Goal: Contribute content: Contribute content

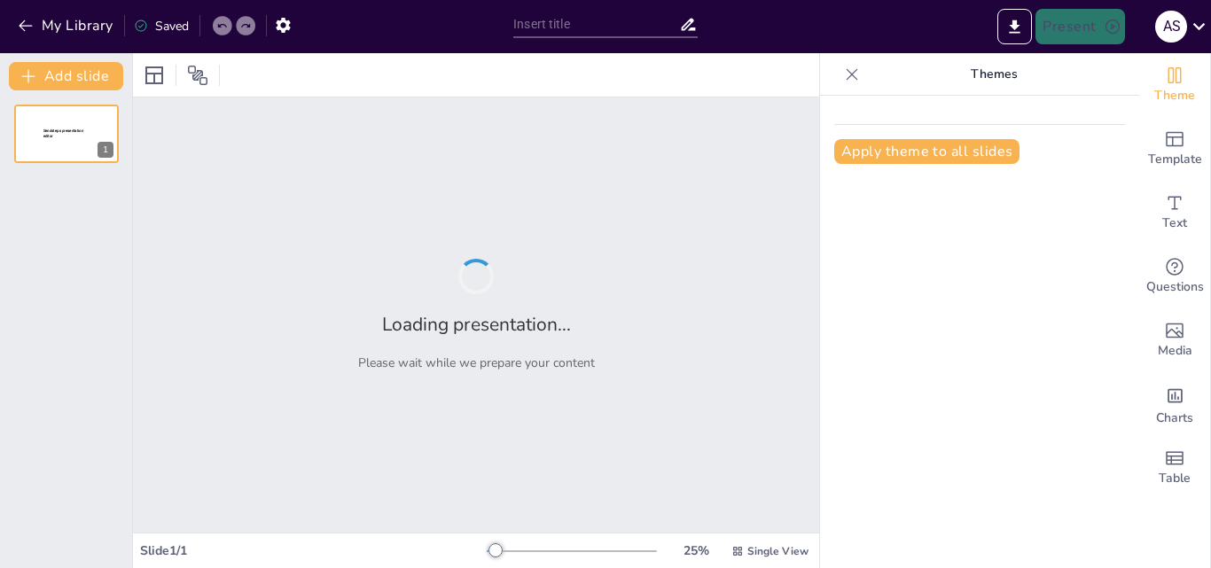
type input "La Importancia Ecológica de las Jirafas en su Ecosistema"
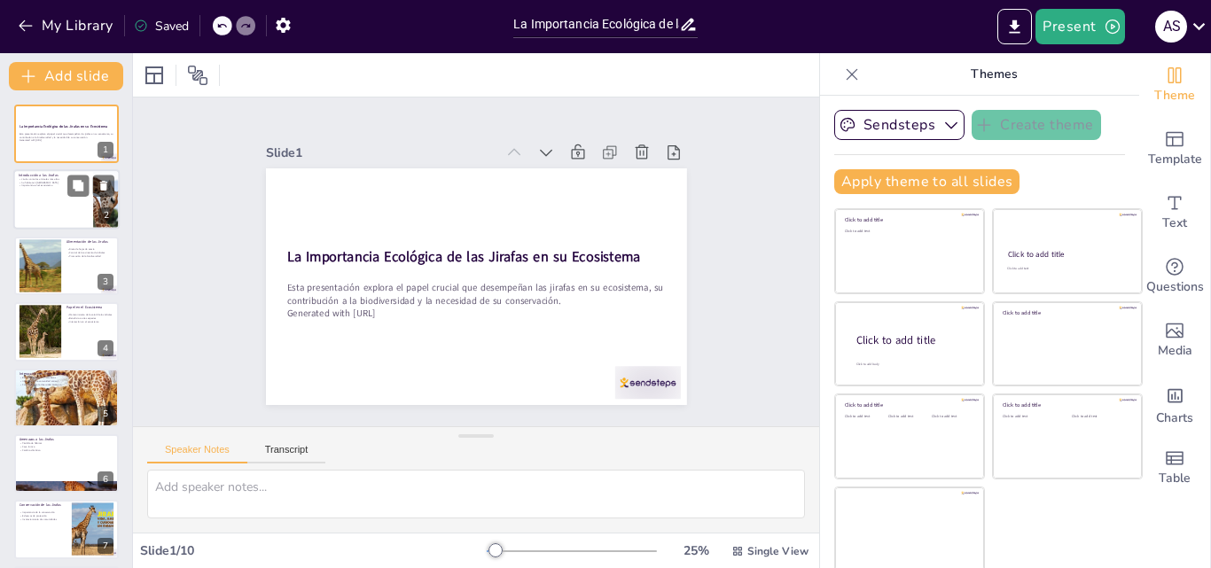
click at [88, 199] on div at bounding box center [66, 200] width 106 height 60
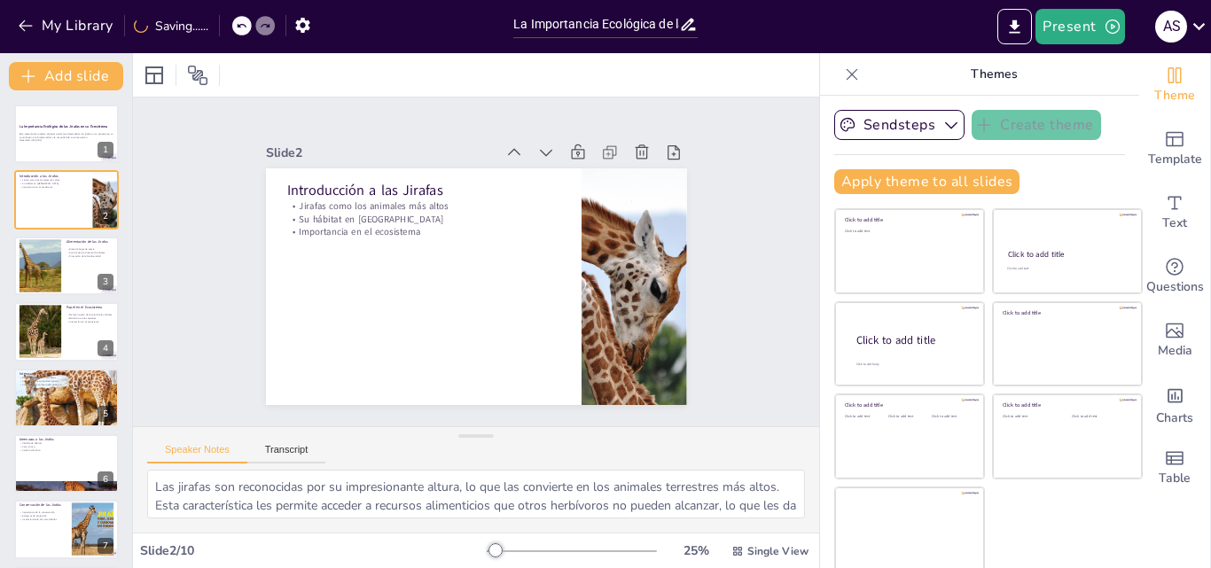
click at [74, 233] on div "La Importancia Ecológica de las Jirafas en su Ecosistema Esta presentación expl…" at bounding box center [66, 431] width 132 height 652
click at [64, 282] on div at bounding box center [66, 266] width 106 height 60
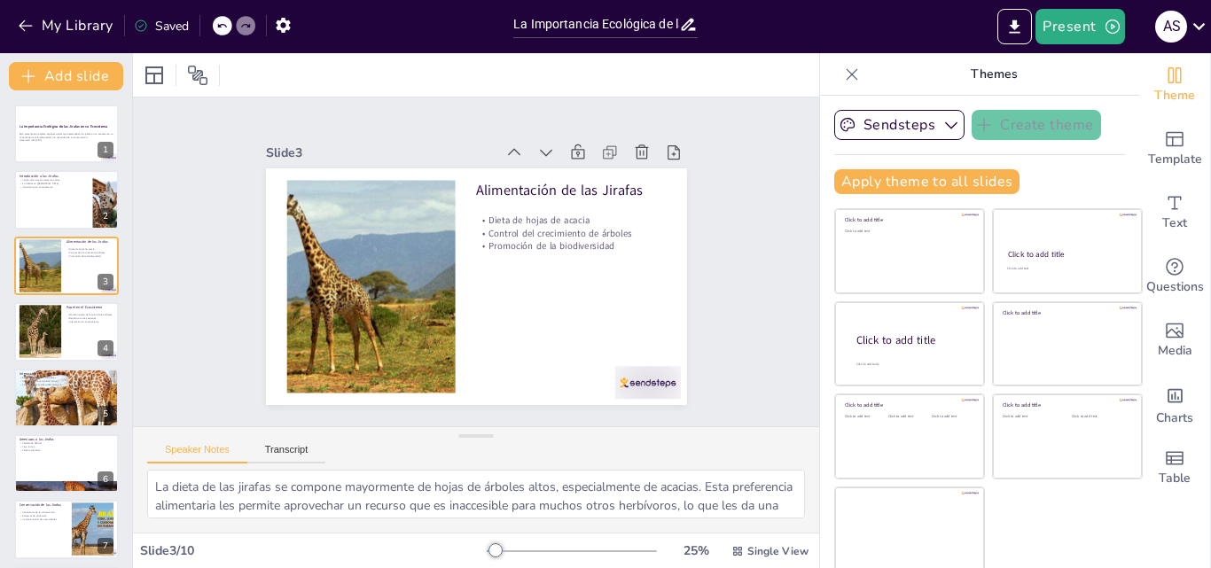
click at [67, 300] on div "La Importancia Ecológica de las Jirafas en su Ecosistema Esta presentación expl…" at bounding box center [66, 431] width 132 height 652
click at [62, 318] on div at bounding box center [66, 331] width 106 height 60
type textarea "Al podar las hojas de los árboles, las jirafas contribuyen al mantenimiento de …"
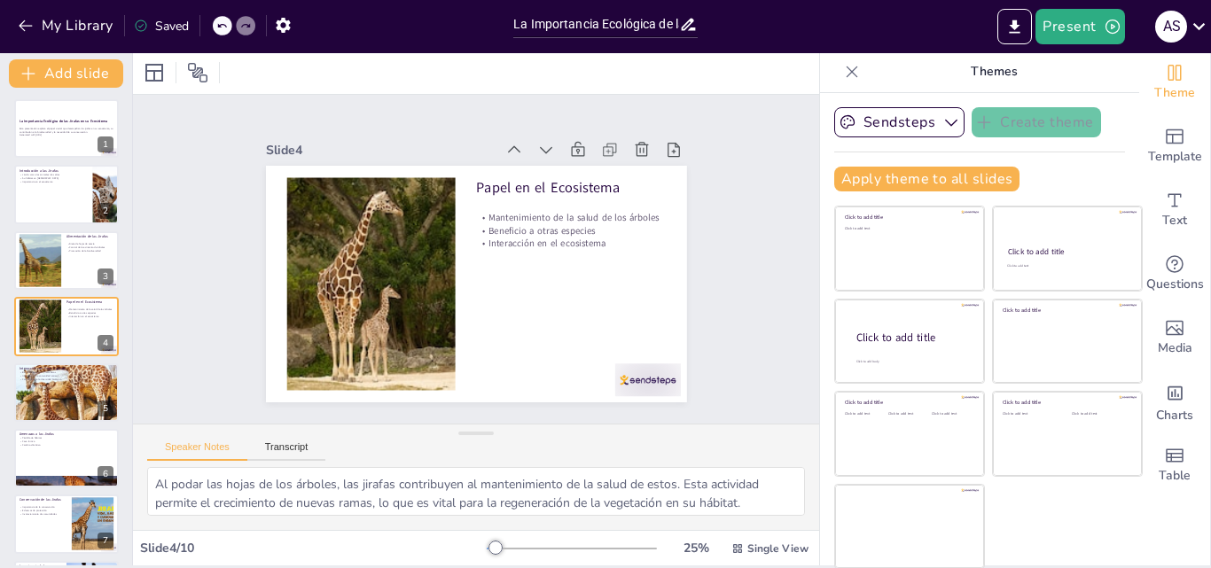
scroll to position [4, 0]
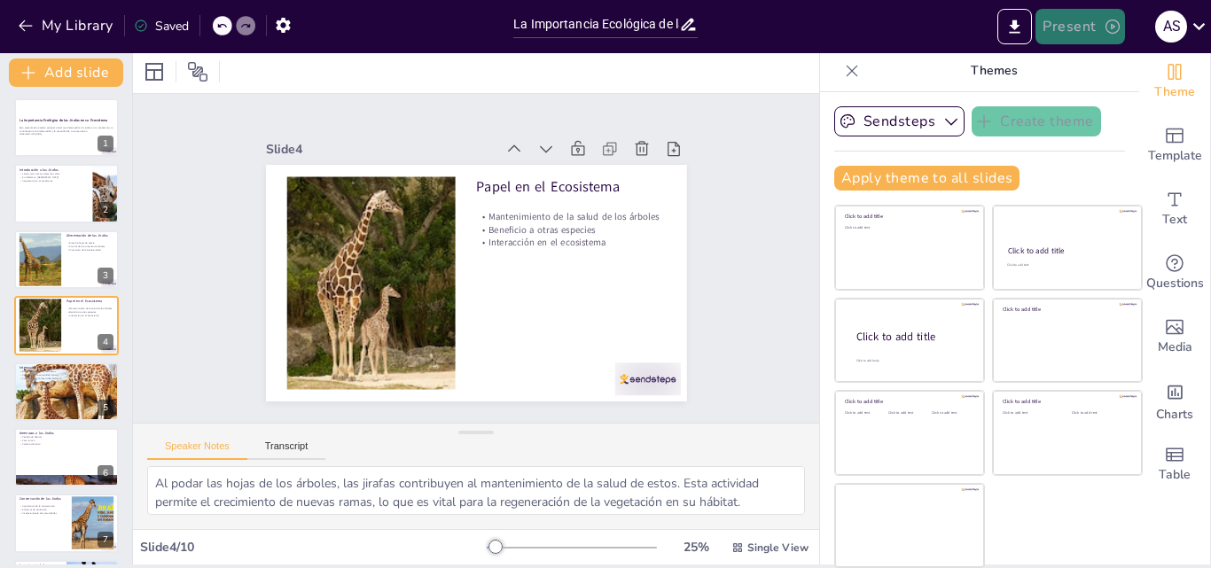
click at [1115, 32] on icon "button" at bounding box center [1112, 27] width 18 height 18
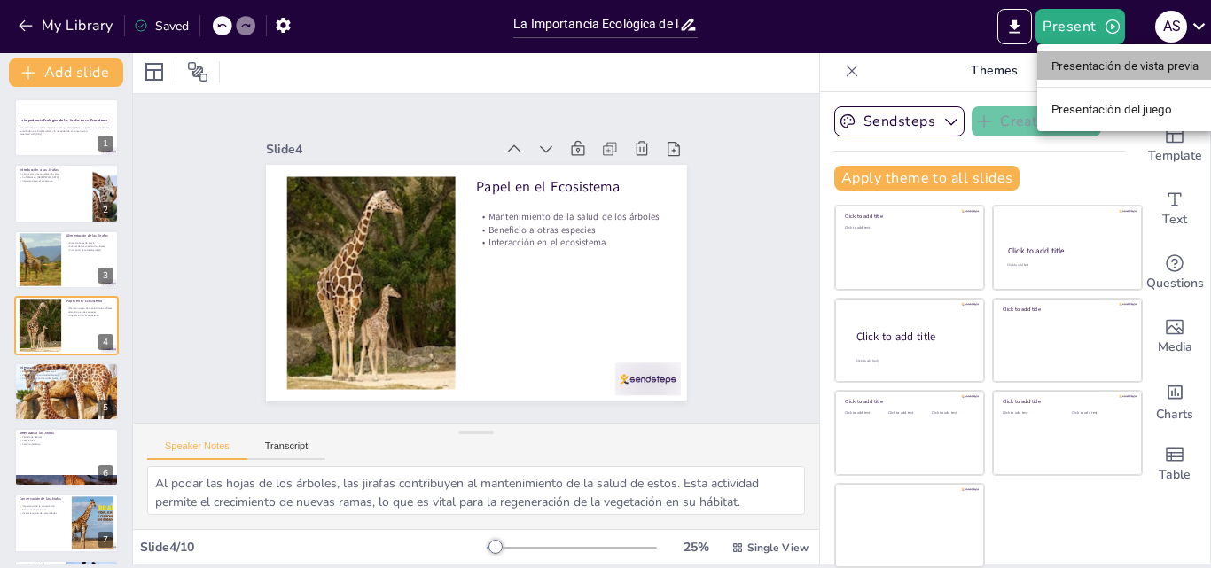
click at [1134, 71] on font "Presentación de vista previa" at bounding box center [1125, 65] width 148 height 13
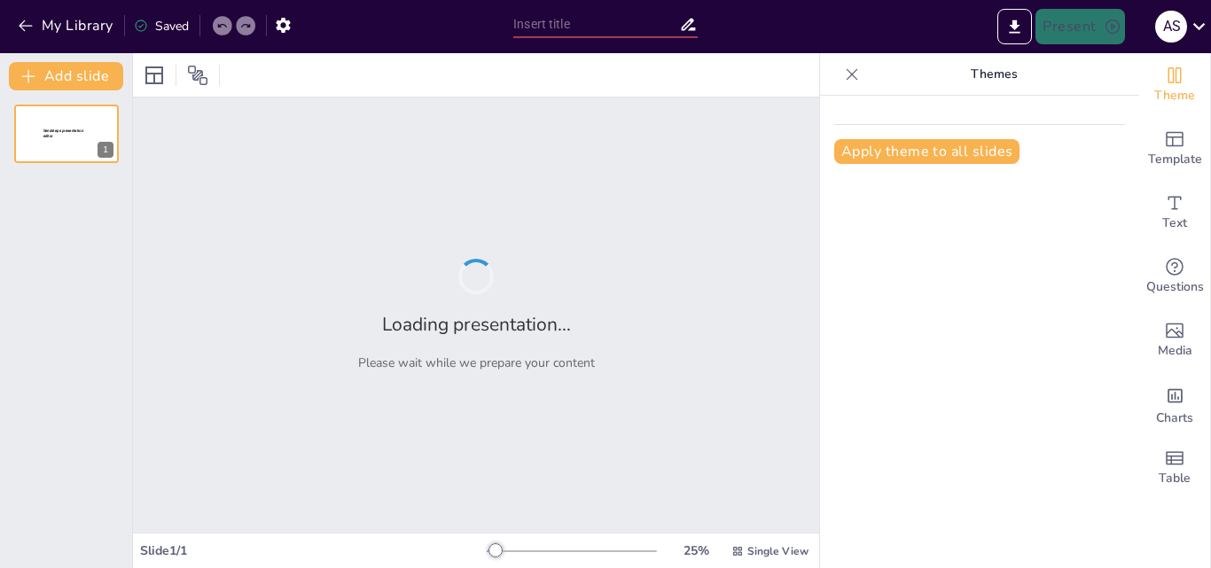
type input "La Importancia Ecológica de las Jirafas en su Ecosistema"
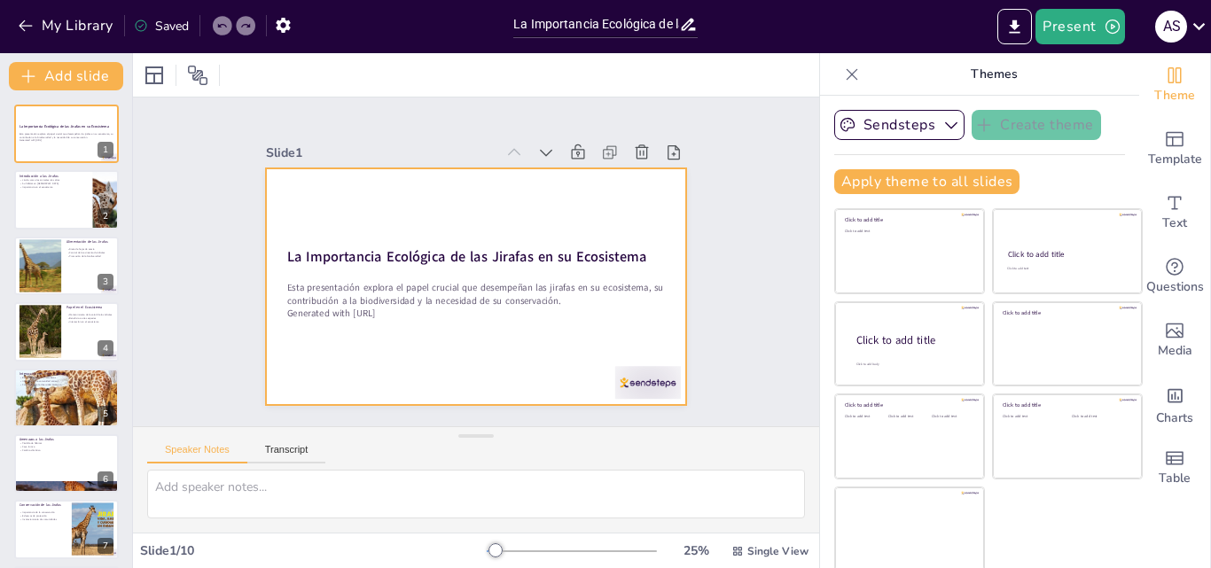
scroll to position [4, 0]
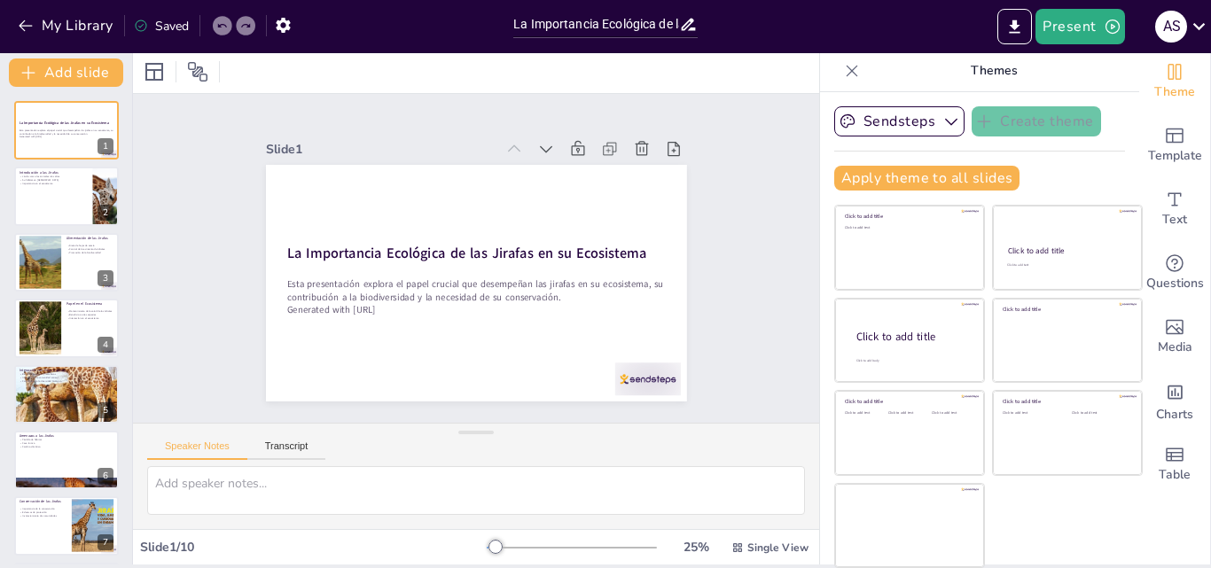
click at [996, 20] on div at bounding box center [1015, 26] width 42 height 35
click at [1017, 33] on icon "Export to PowerPoint" at bounding box center [1015, 25] width 11 height 13
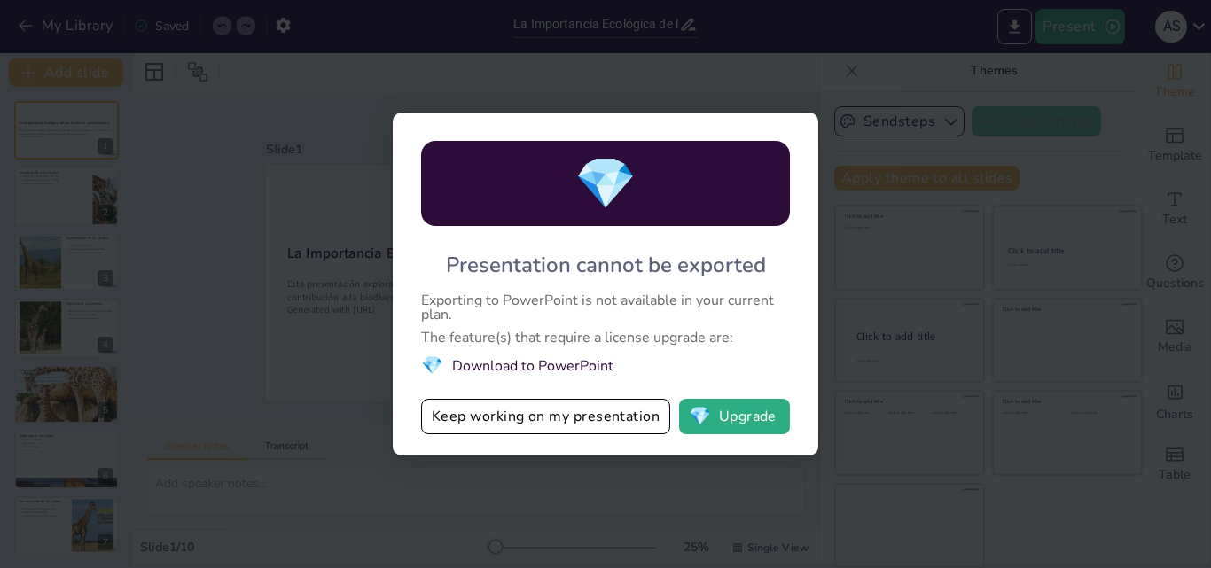
click at [665, 74] on div "💎 Presentation cannot be exported Exporting to PowerPoint is not available in y…" at bounding box center [605, 284] width 1211 height 568
click at [749, 418] on button "💎 Upgrade" at bounding box center [734, 416] width 111 height 35
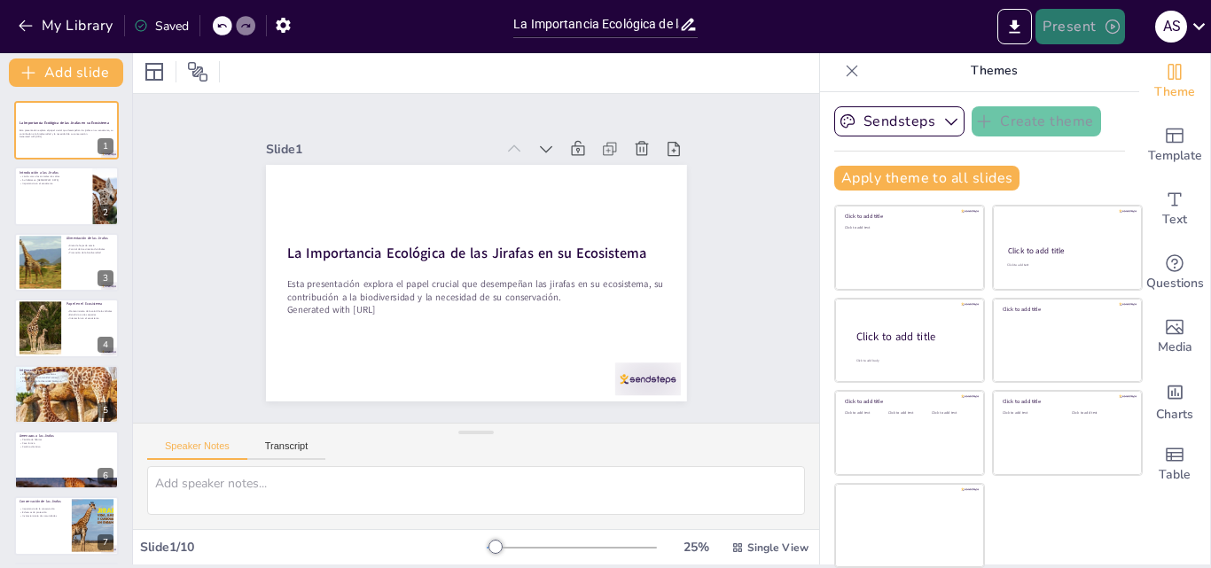
click at [1073, 35] on button "Present" at bounding box center [1079, 26] width 89 height 35
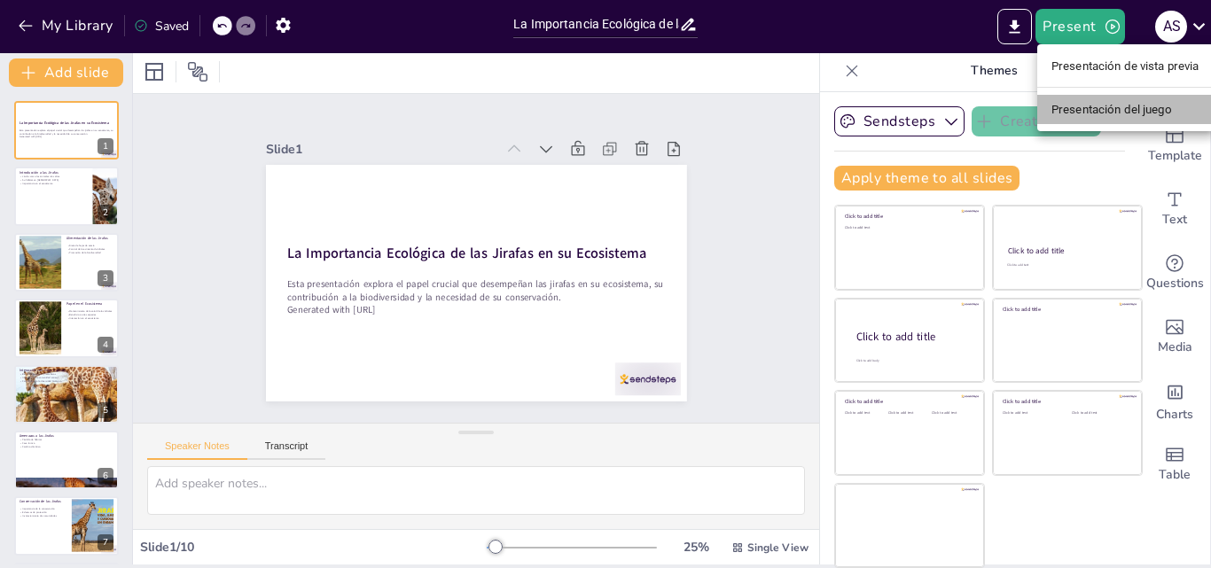
click at [1167, 118] on font "Presentación del juego" at bounding box center [1111, 109] width 121 height 18
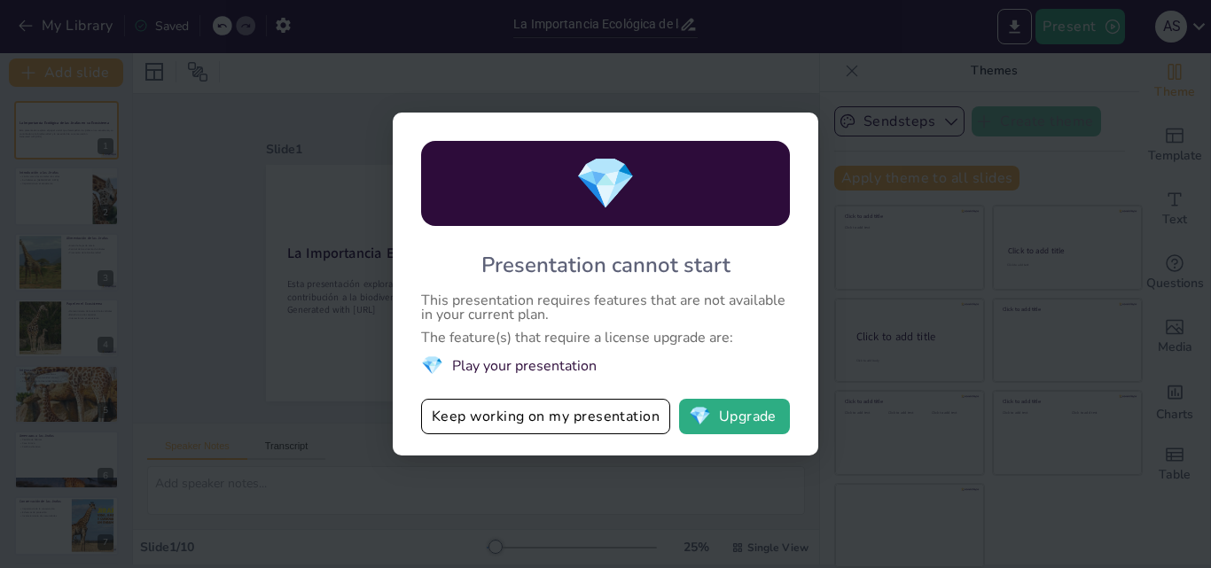
click at [693, 202] on div "💎" at bounding box center [605, 183] width 369 height 85
click at [748, 123] on div "💎 Presentation cannot start This presentation requires features that are not av…" at bounding box center [605, 284] width 425 height 343
click at [570, 409] on button "Keep working on my presentation" at bounding box center [545, 416] width 249 height 35
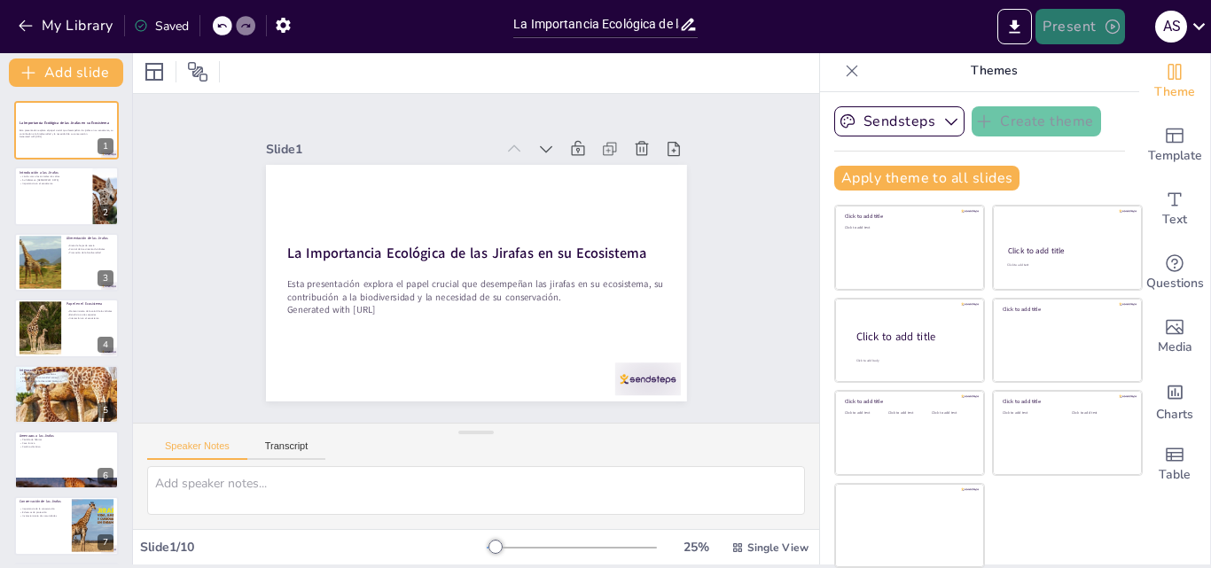
click at [1088, 16] on button "Present" at bounding box center [1079, 26] width 89 height 35
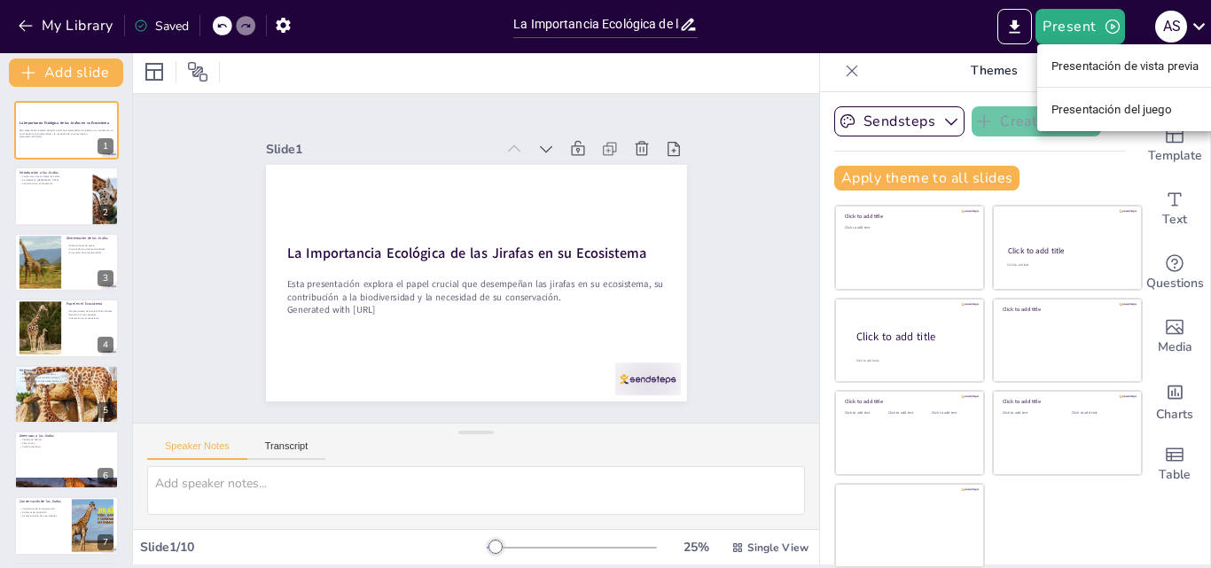
click at [1173, 70] on font "Presentación de vista previa" at bounding box center [1125, 65] width 148 height 13
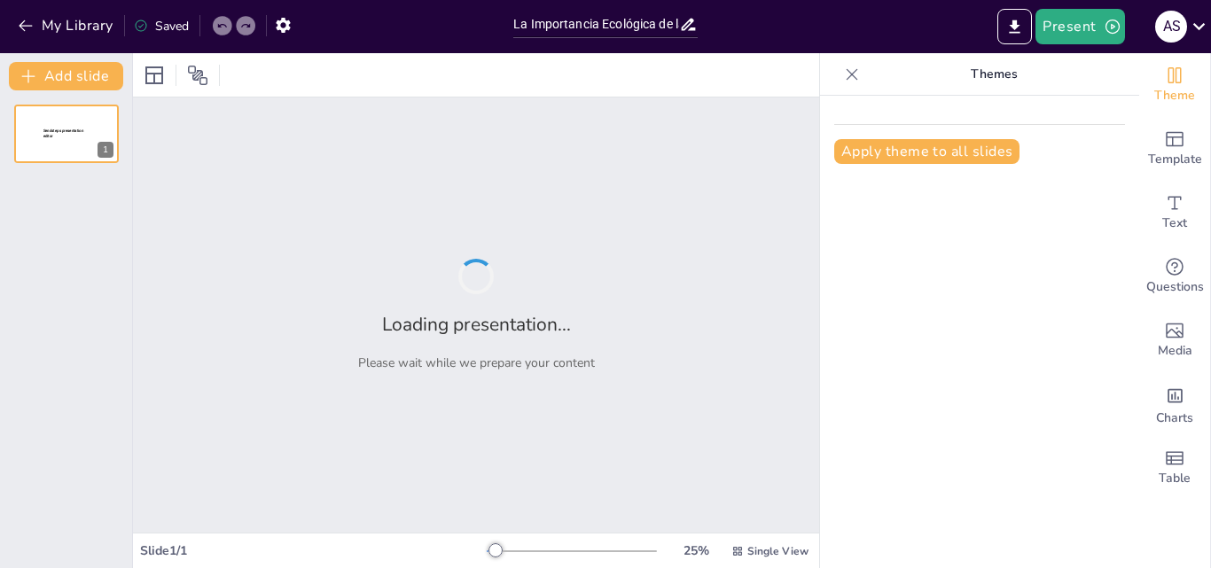
type input "La Importancia Ecológica de las Jirafas en su Ecosistema"
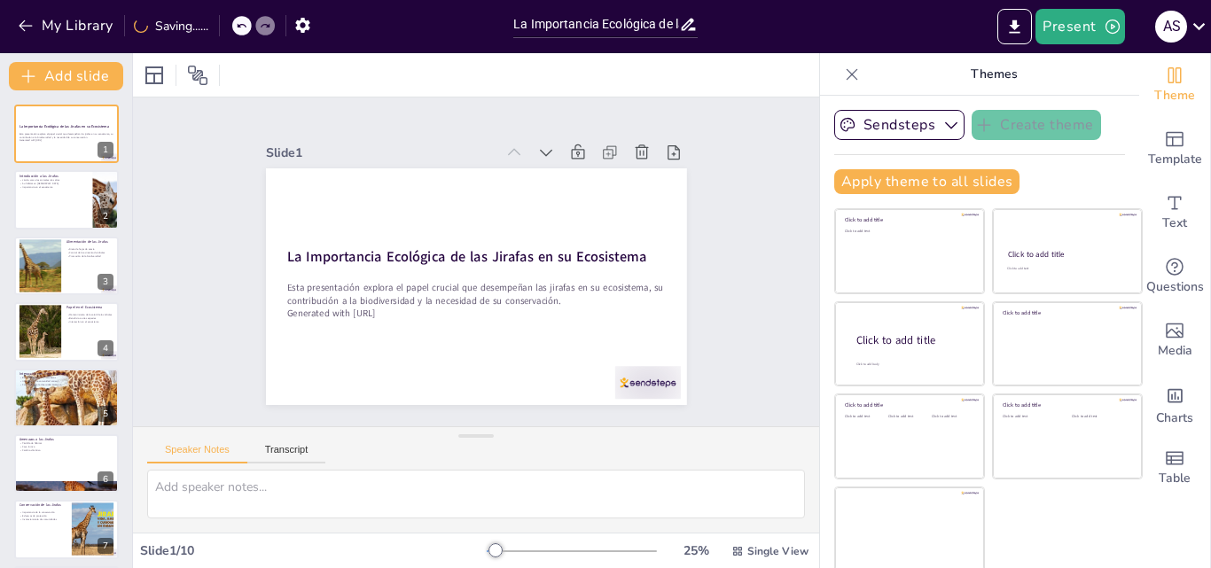
click at [6, 14] on div "My Library Saving......" at bounding box center [159, 25] width 319 height 32
click at [20, 19] on icon "button" at bounding box center [26, 26] width 18 height 18
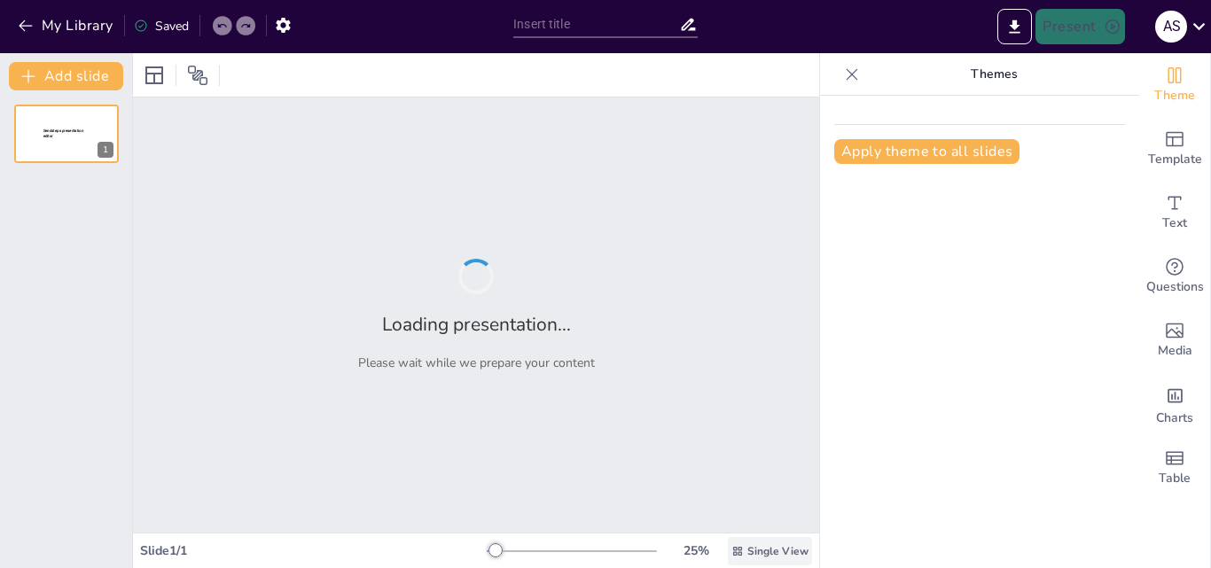
type input "Colores y su Significado en el Diseño de Diapositivas"
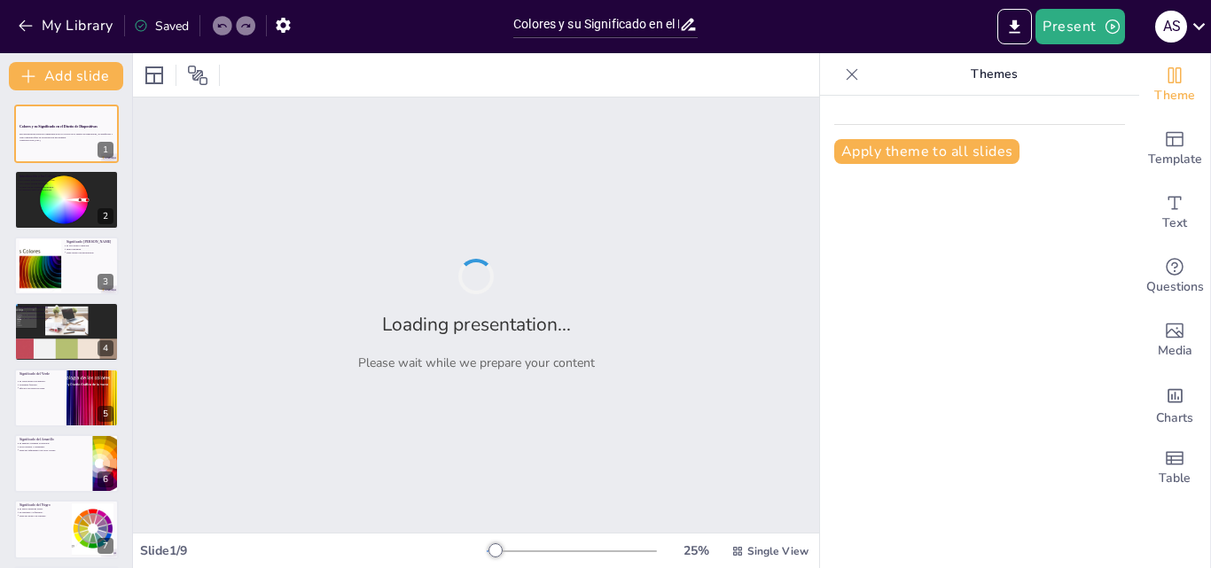
drag, startPoint x: 732, startPoint y: 539, endPoint x: 732, endPoint y: 603, distance: 63.8
click at [732, 567] on html "My Library Saved Colores y su Significado en el Diseño de Diapositivas Present …" at bounding box center [605, 284] width 1211 height 568
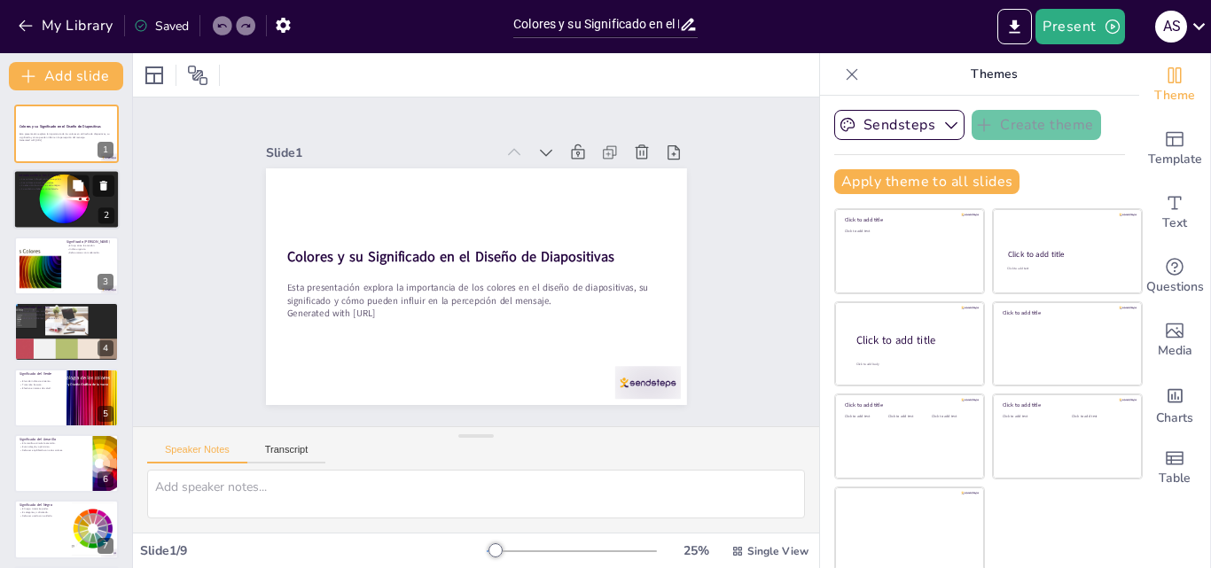
click at [58, 212] on div at bounding box center [66, 200] width 169 height 60
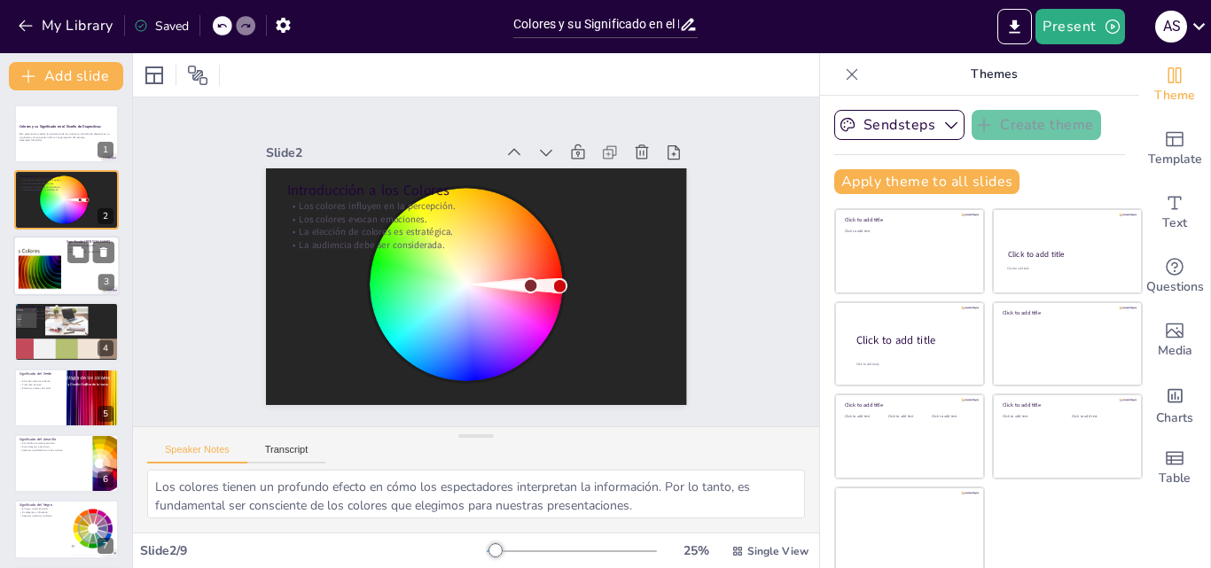
click at [59, 285] on div at bounding box center [40, 265] width 96 height 54
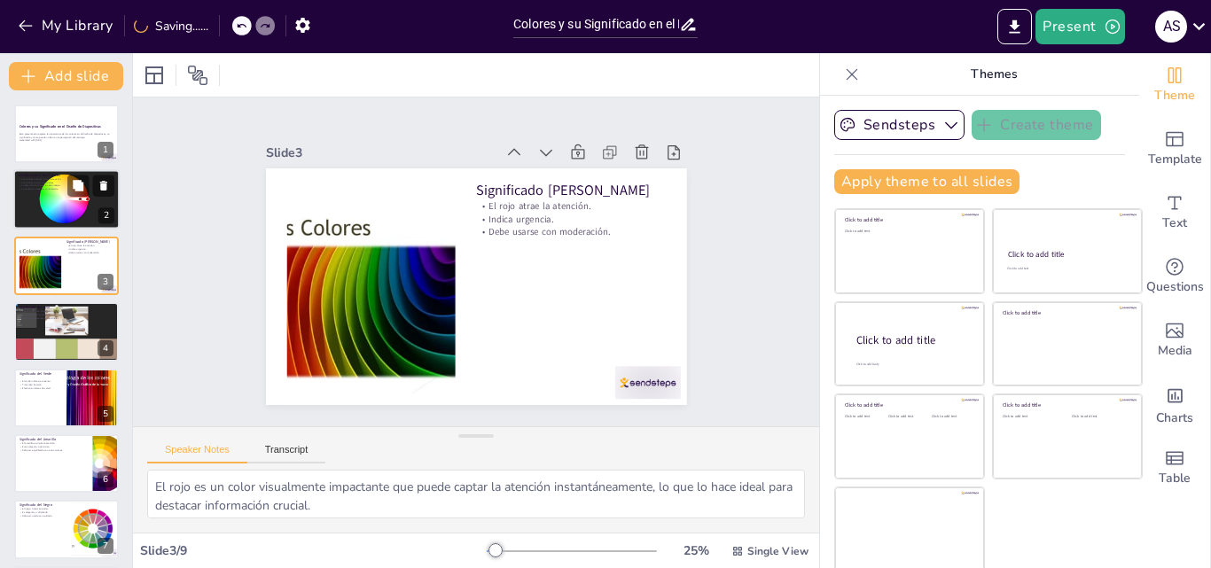
click at [35, 203] on div at bounding box center [66, 200] width 169 height 60
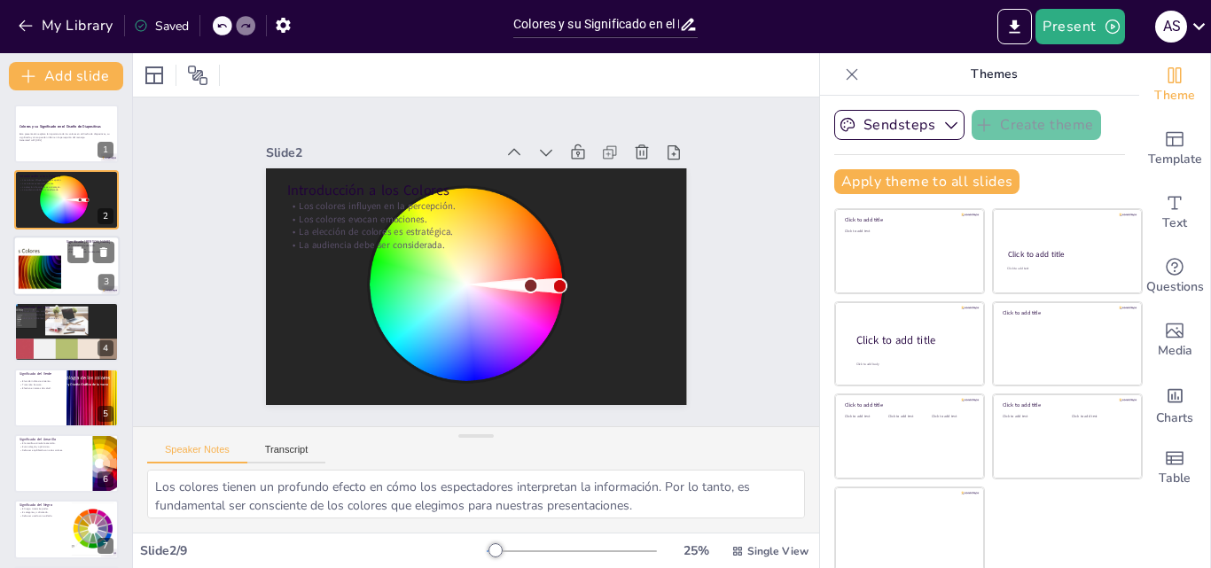
click at [52, 283] on div at bounding box center [40, 265] width 96 height 54
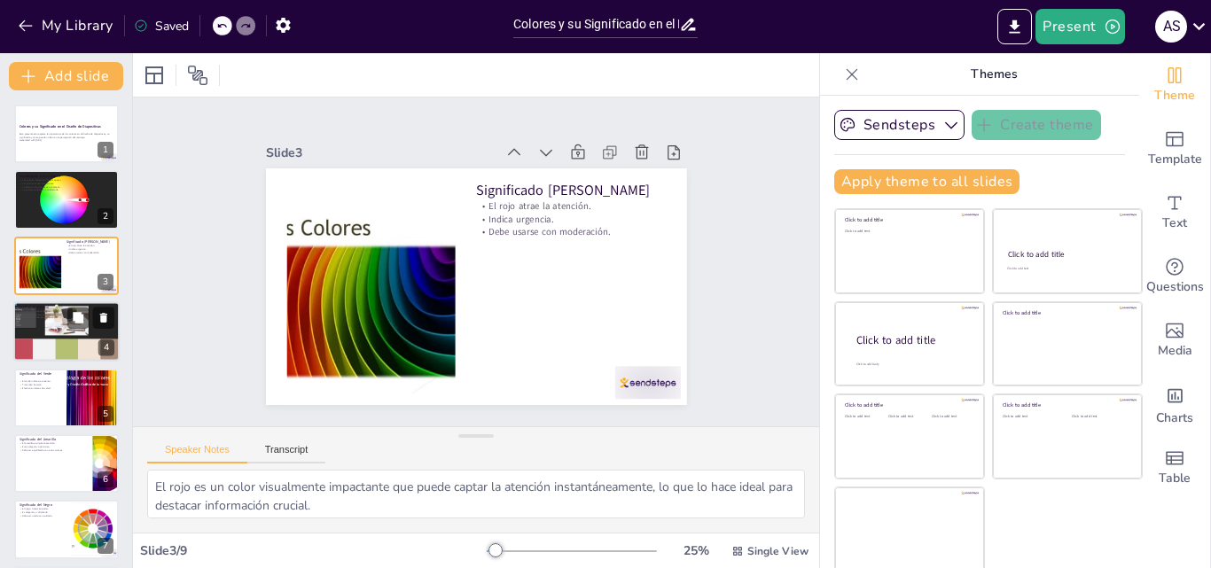
click at [56, 310] on p "El azul transmite confianza." at bounding box center [67, 311] width 96 height 4
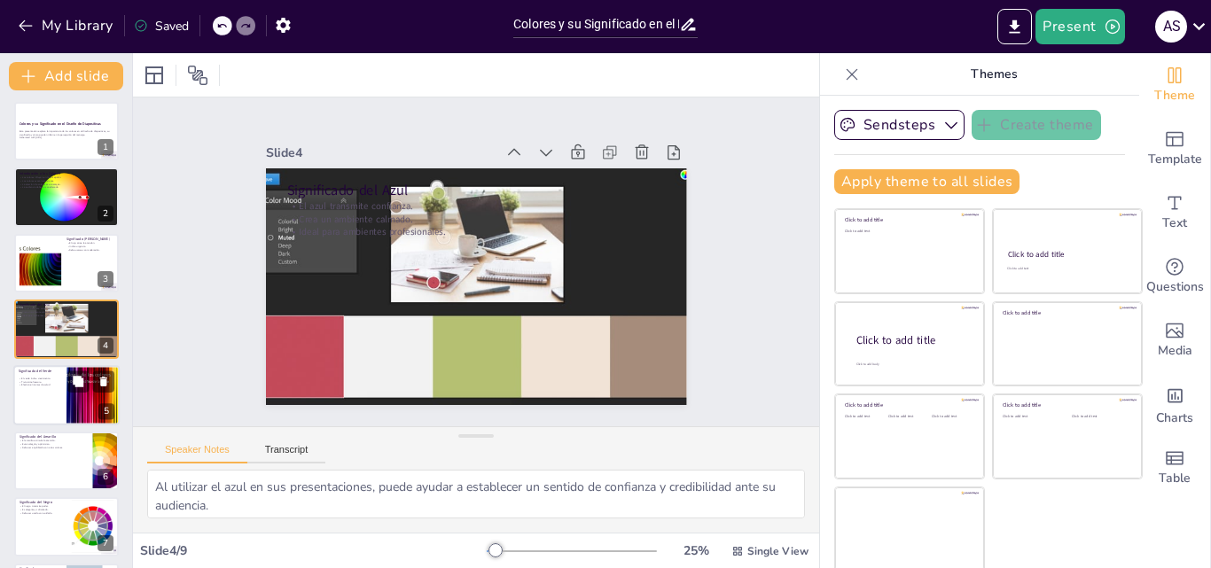
click at [54, 382] on p "Transmite frescura." at bounding box center [40, 382] width 43 height 4
type textarea "Este color es frecuentemente asociado con el crecimiento y la prosperidad, lo q…"
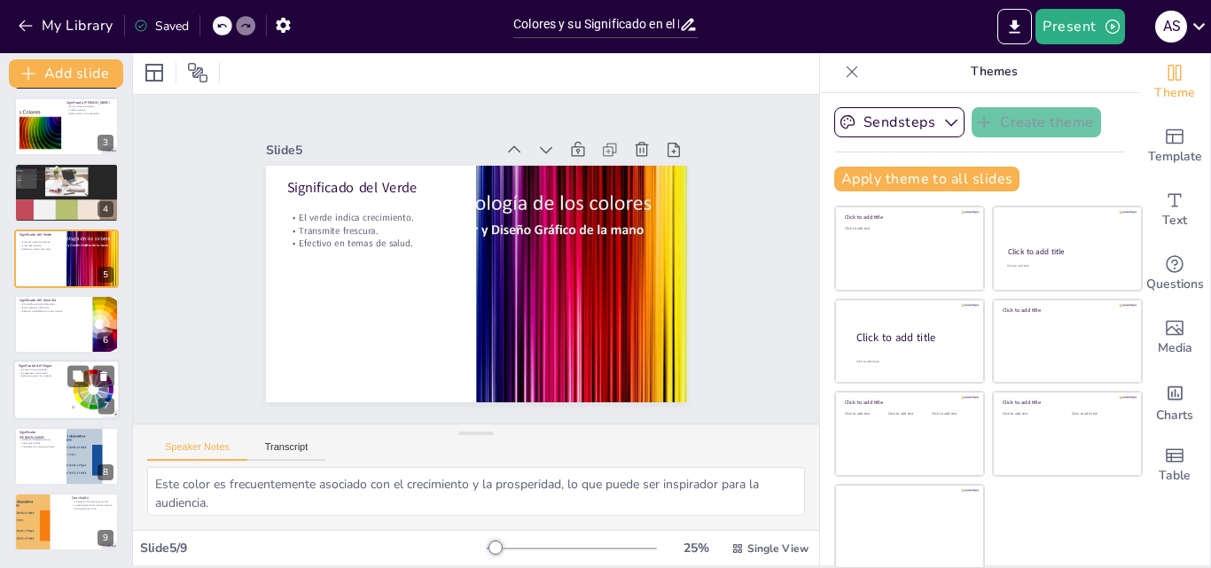
scroll to position [4, 0]
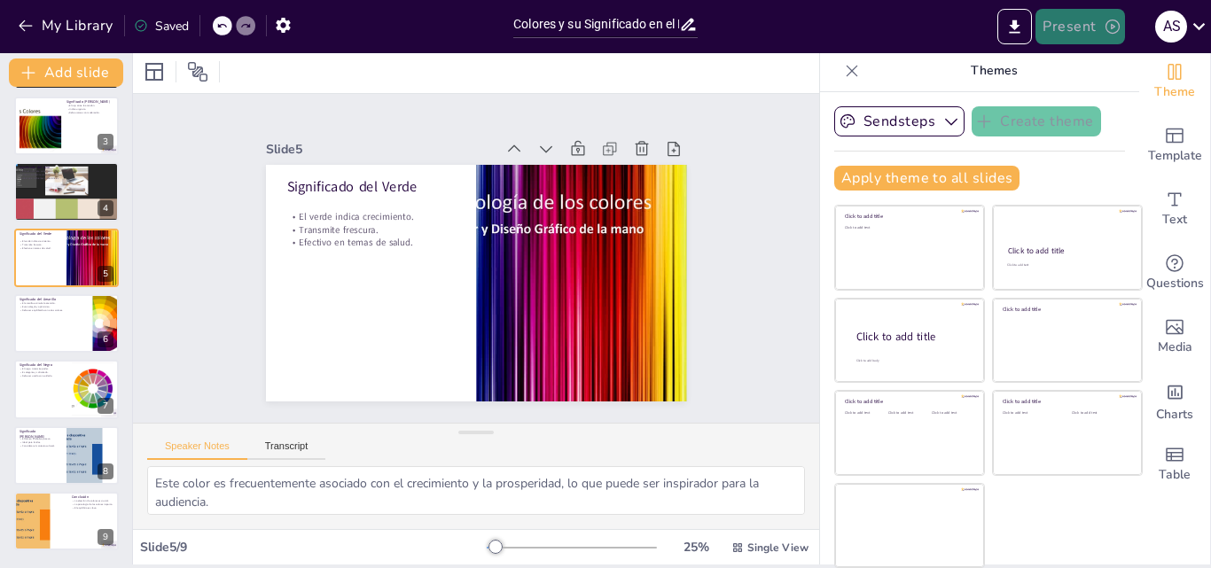
click at [1049, 33] on button "Present" at bounding box center [1079, 26] width 89 height 35
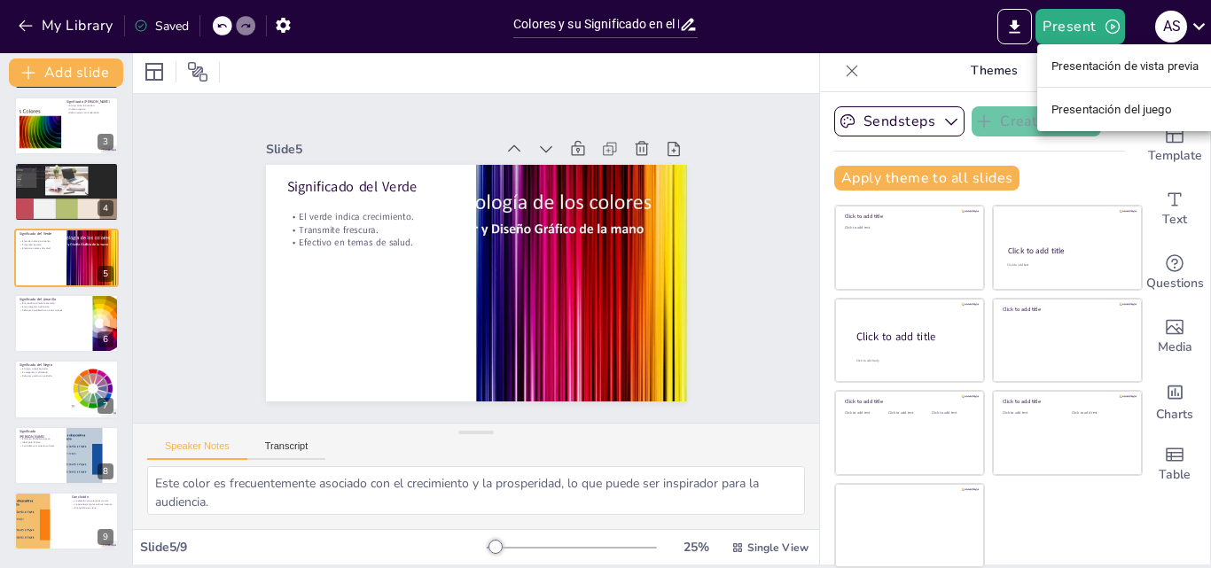
click at [1123, 75] on li "Presentación de vista previa" at bounding box center [1125, 65] width 176 height 28
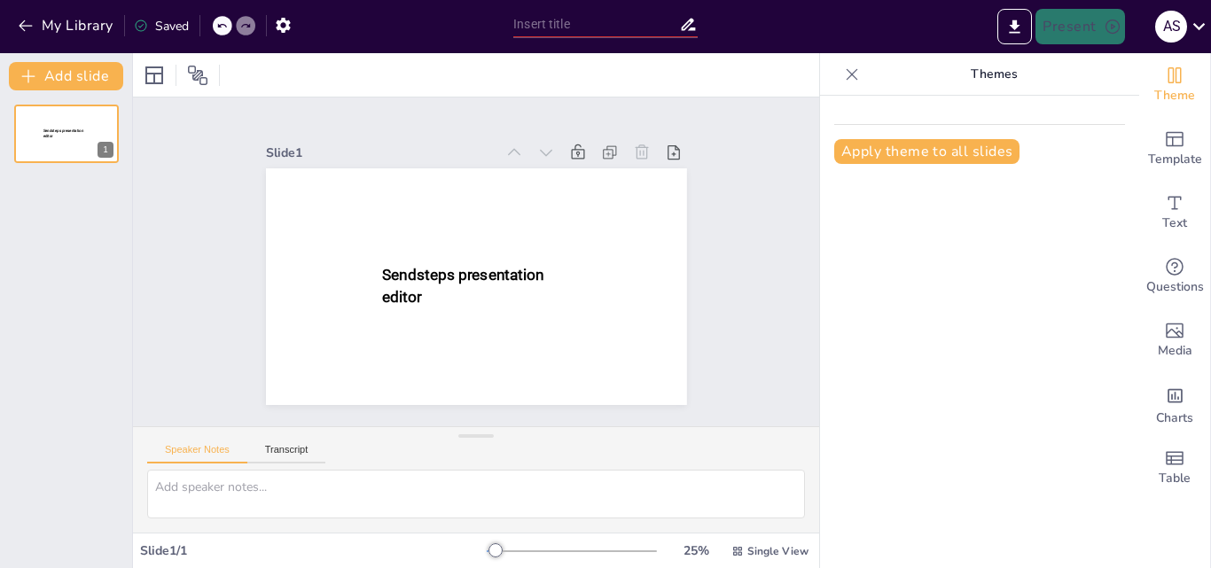
type input "Colores y su Significado en el Diseño de Diapositivas"
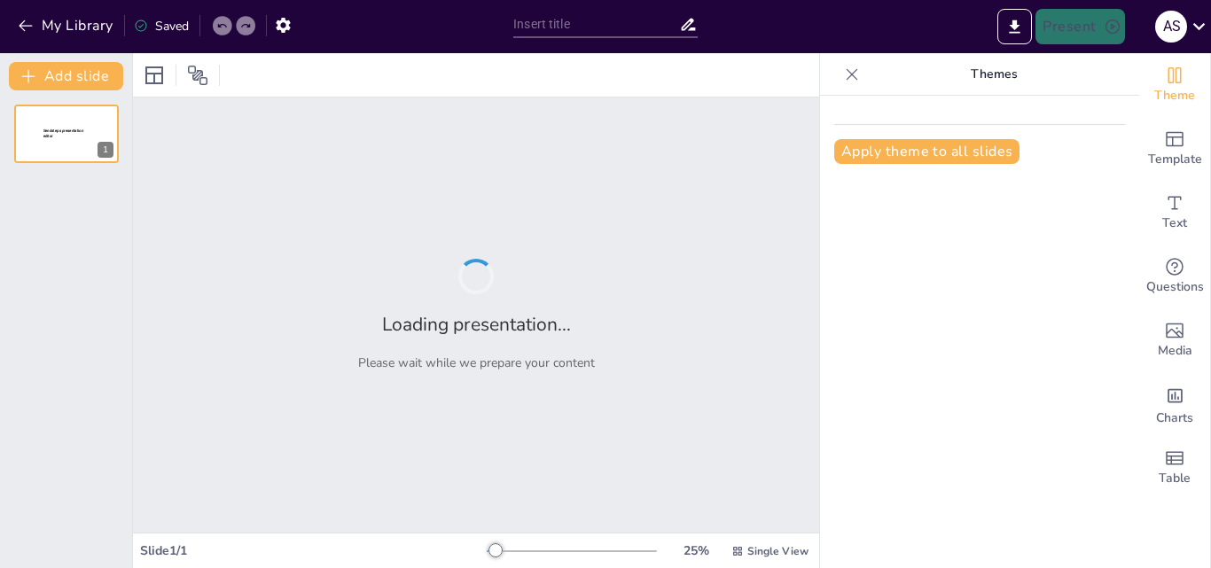
type input "La Importancia de las Cebras en el Ecosistema"
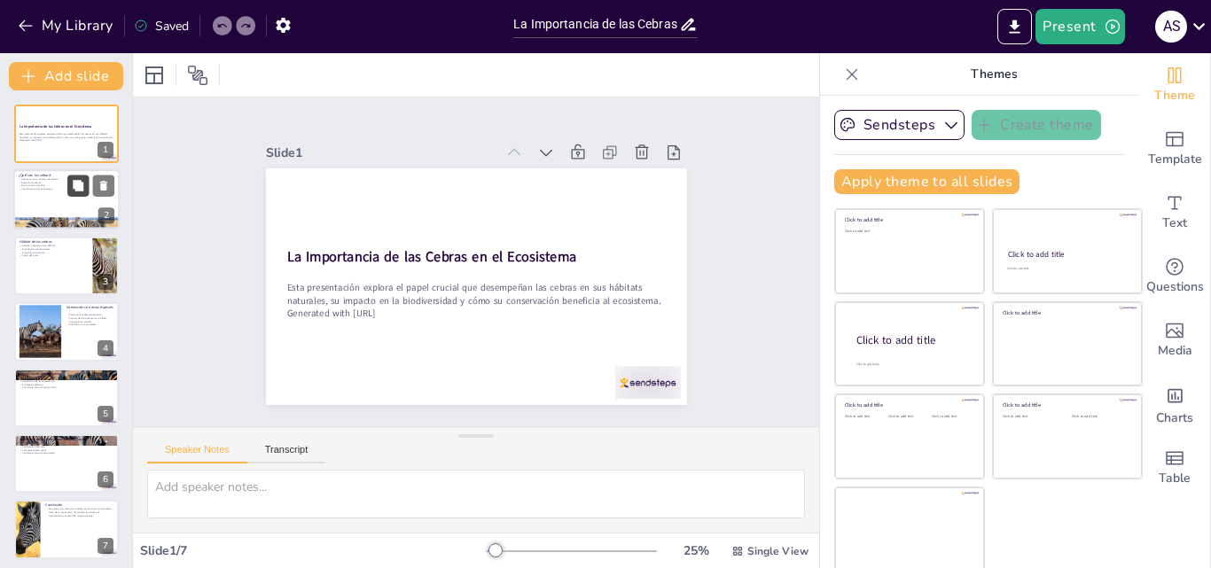
click at [80, 188] on icon at bounding box center [78, 186] width 11 height 11
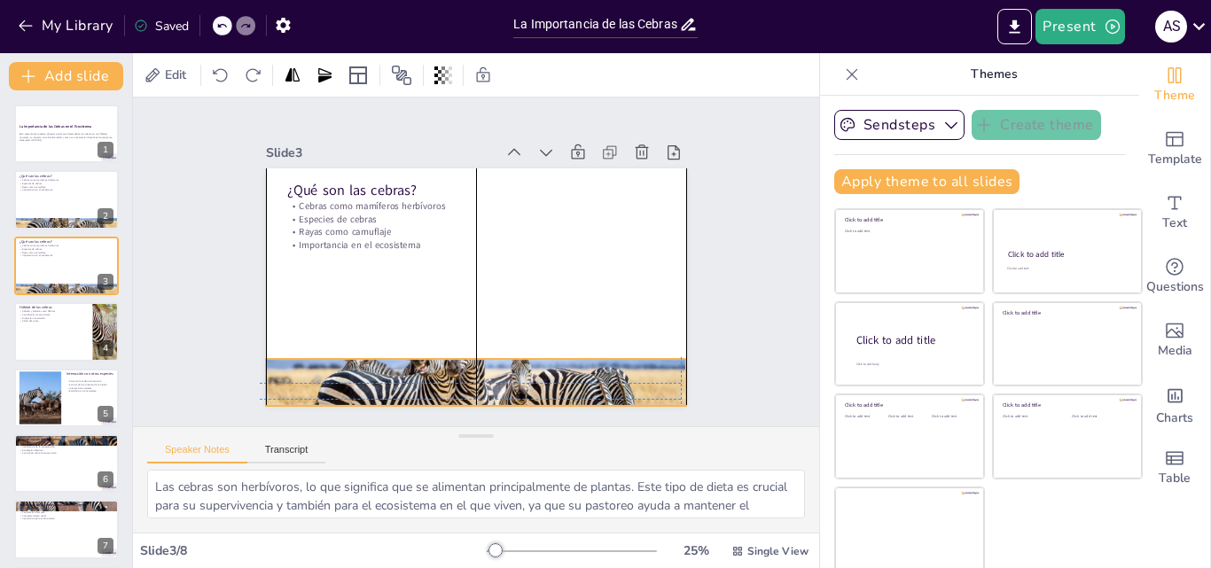
click at [329, 367] on div at bounding box center [463, 382] width 448 height 323
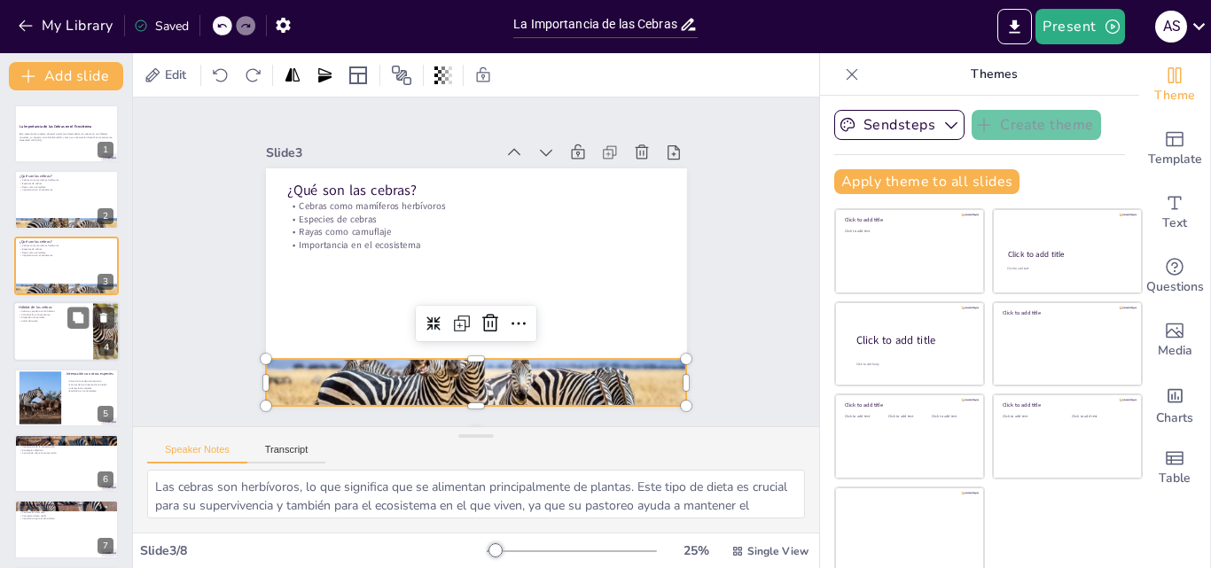
click at [32, 334] on div at bounding box center [66, 331] width 106 height 60
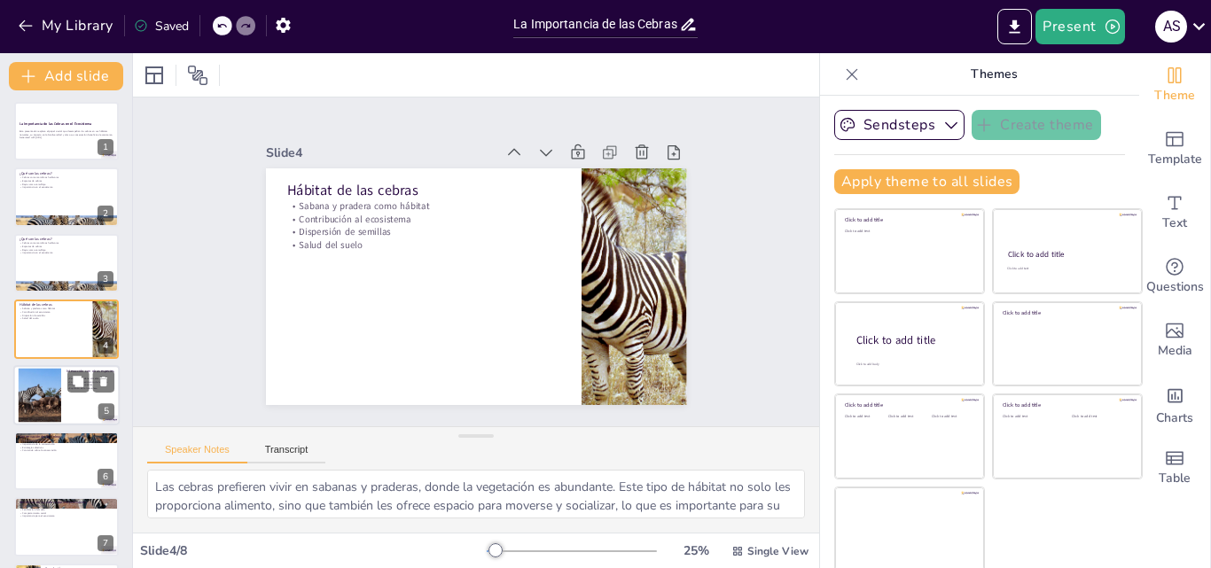
click at [51, 388] on div at bounding box center [40, 395] width 90 height 54
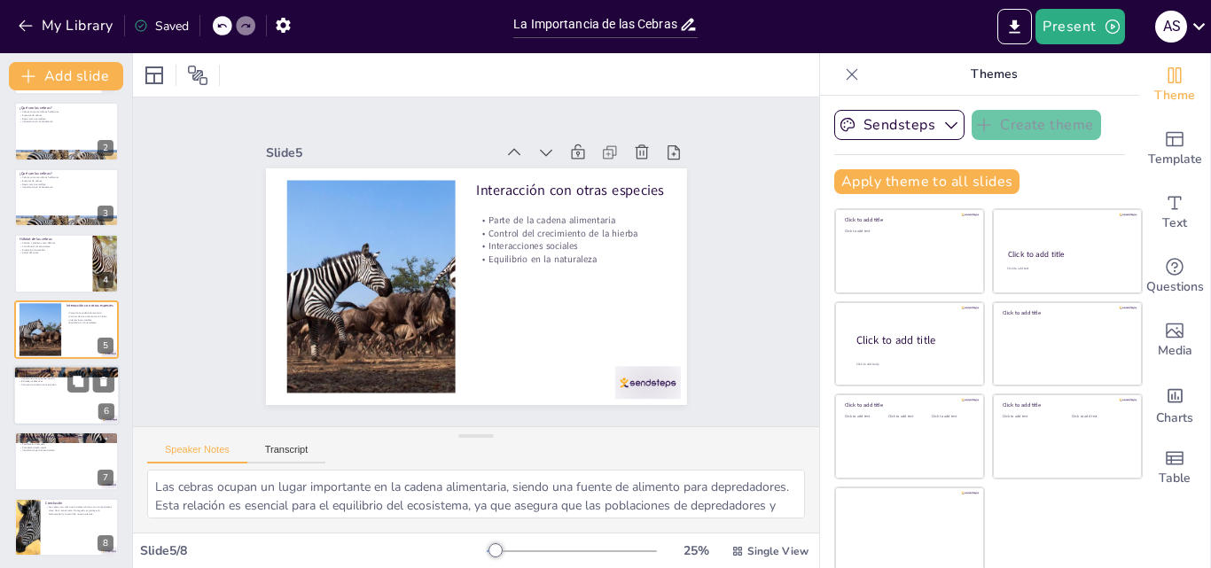
click at [47, 405] on div at bounding box center [66, 395] width 106 height 60
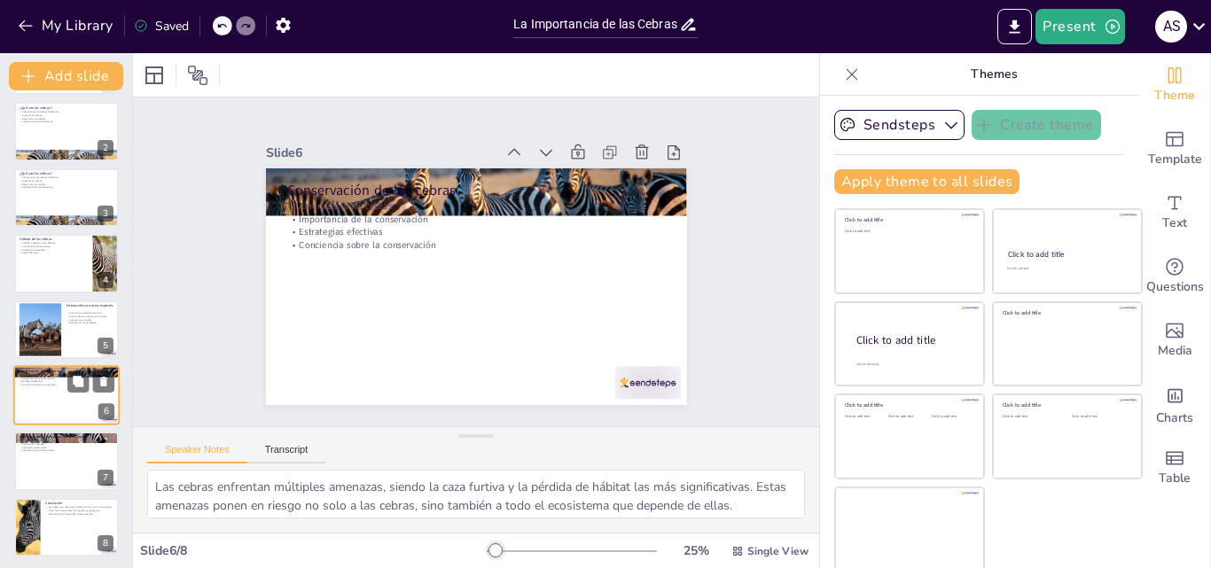
scroll to position [71, 0]
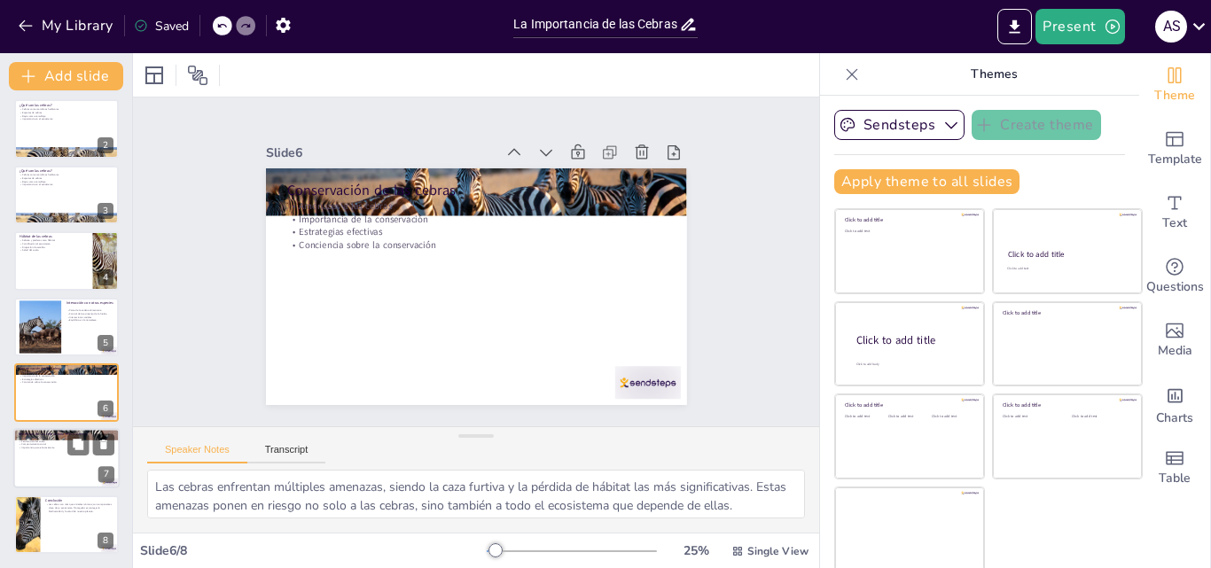
click at [38, 447] on p "Importancia para el ecosistema" at bounding box center [67, 449] width 96 height 4
type textarea "Las cebras juegan un papel clave en la dispersión de semillas a través de sus e…"
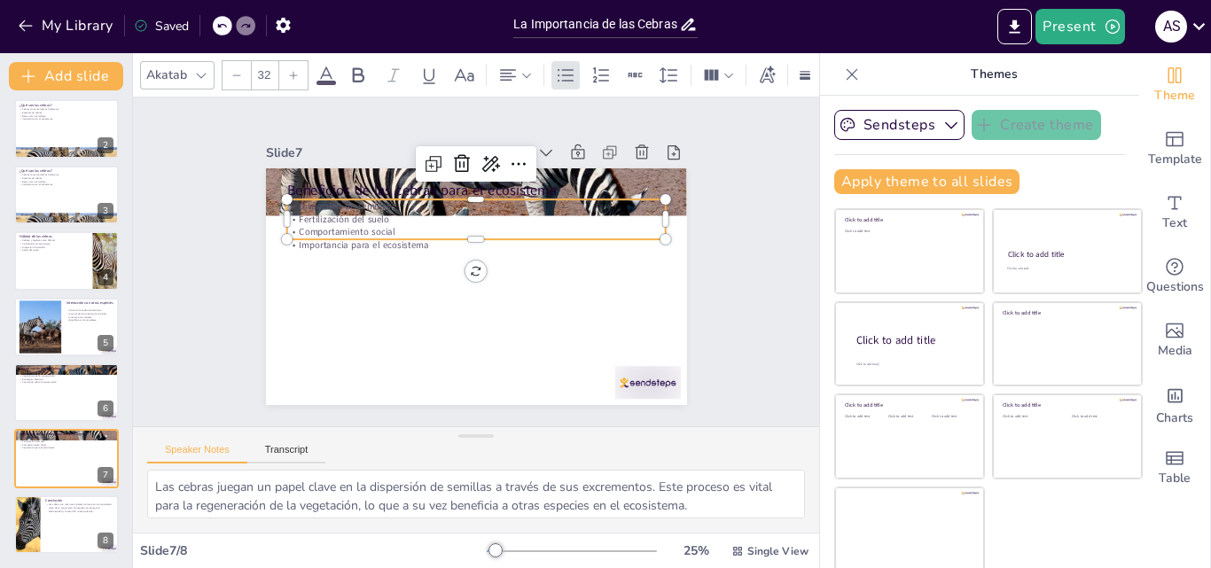
click at [290, 229] on p "Comportamiento social" at bounding box center [479, 233] width 378 height 52
click at [1088, 18] on button "Present" at bounding box center [1079, 26] width 89 height 35
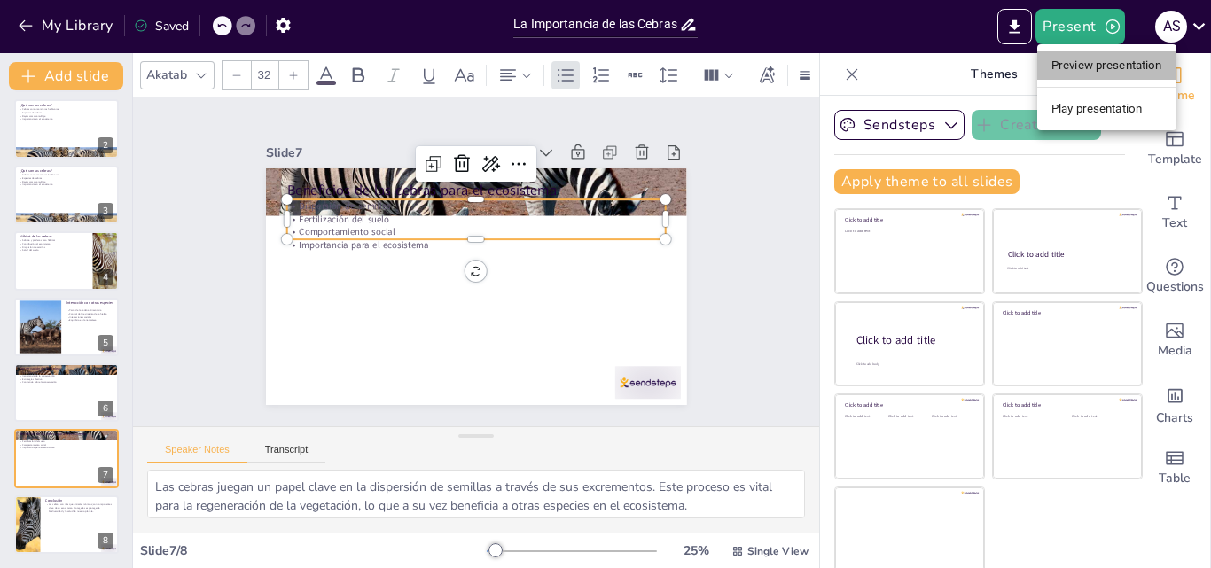
click at [1102, 51] on li "Preview presentation" at bounding box center [1106, 65] width 139 height 28
